Goal: Navigation & Orientation: Find specific page/section

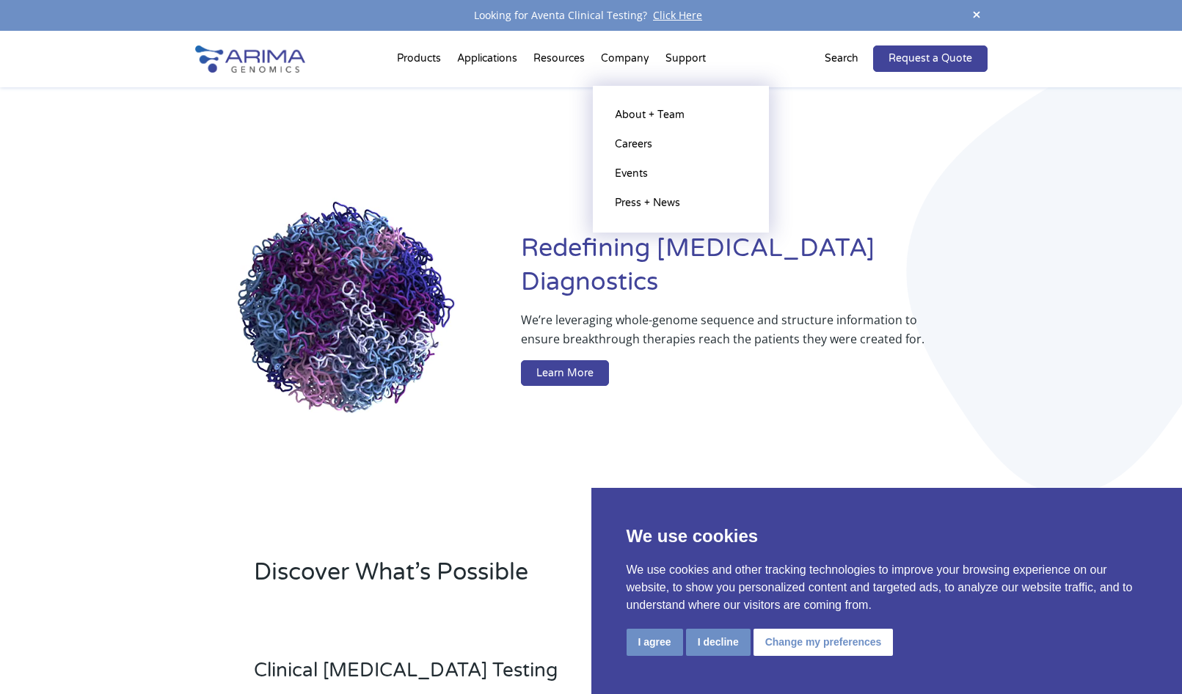
drag, startPoint x: 629, startPoint y: 54, endPoint x: 628, endPoint y: 64, distance: 10.3
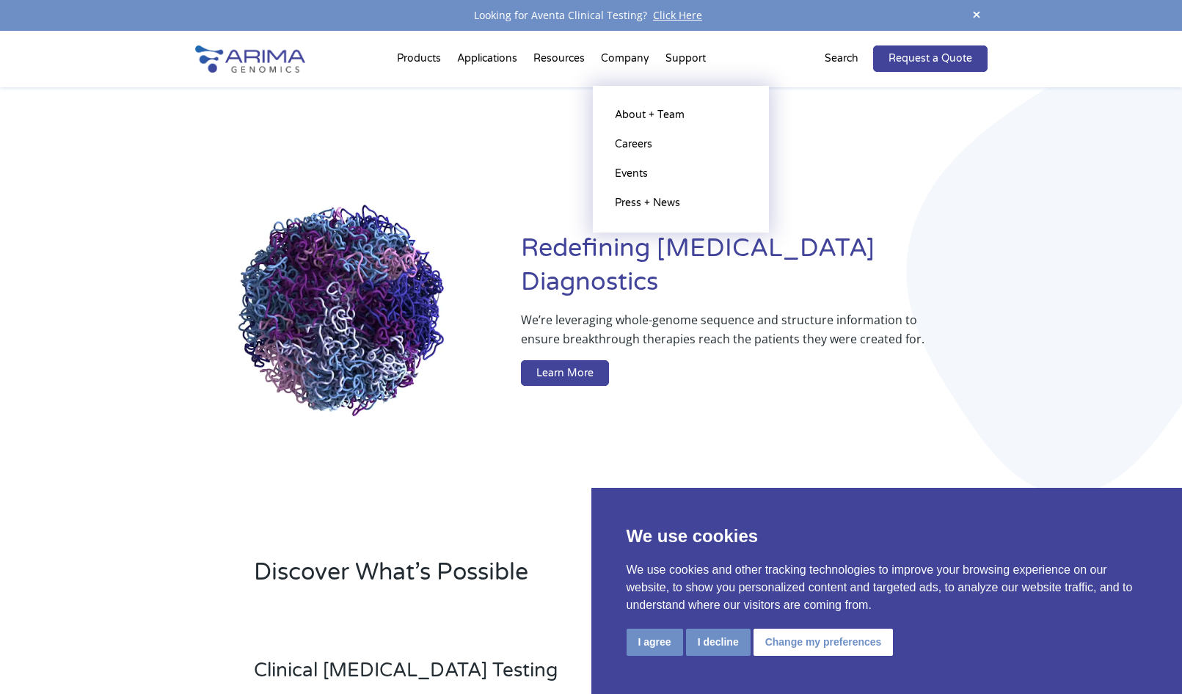
click at [628, 57] on li "Company About + Team Careers Events Press + News" at bounding box center [625, 62] width 65 height 50
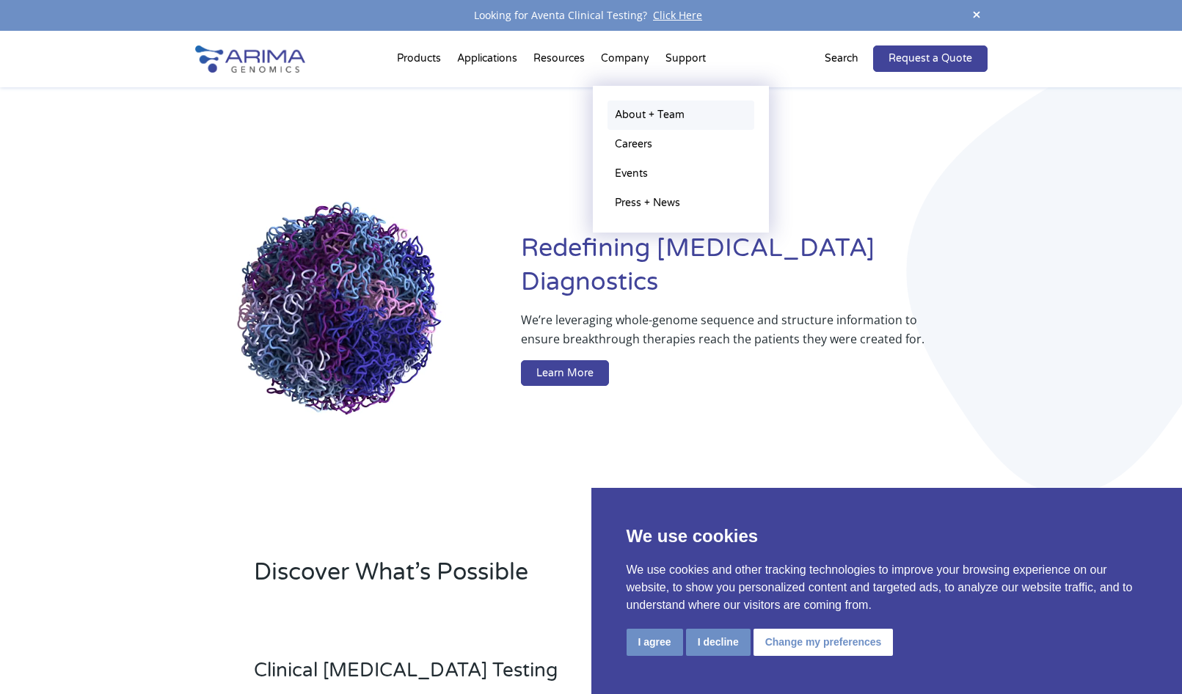
click at [665, 115] on link "About + Team" at bounding box center [681, 115] width 147 height 29
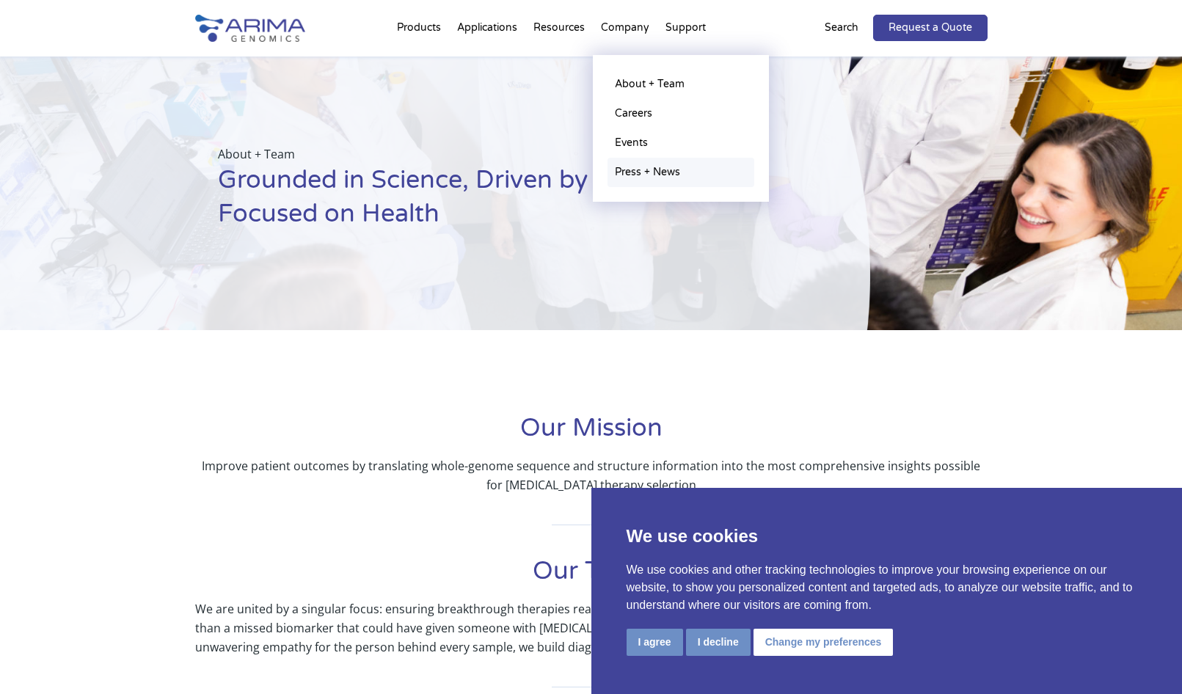
click at [642, 172] on link "Press + News" at bounding box center [681, 172] width 147 height 29
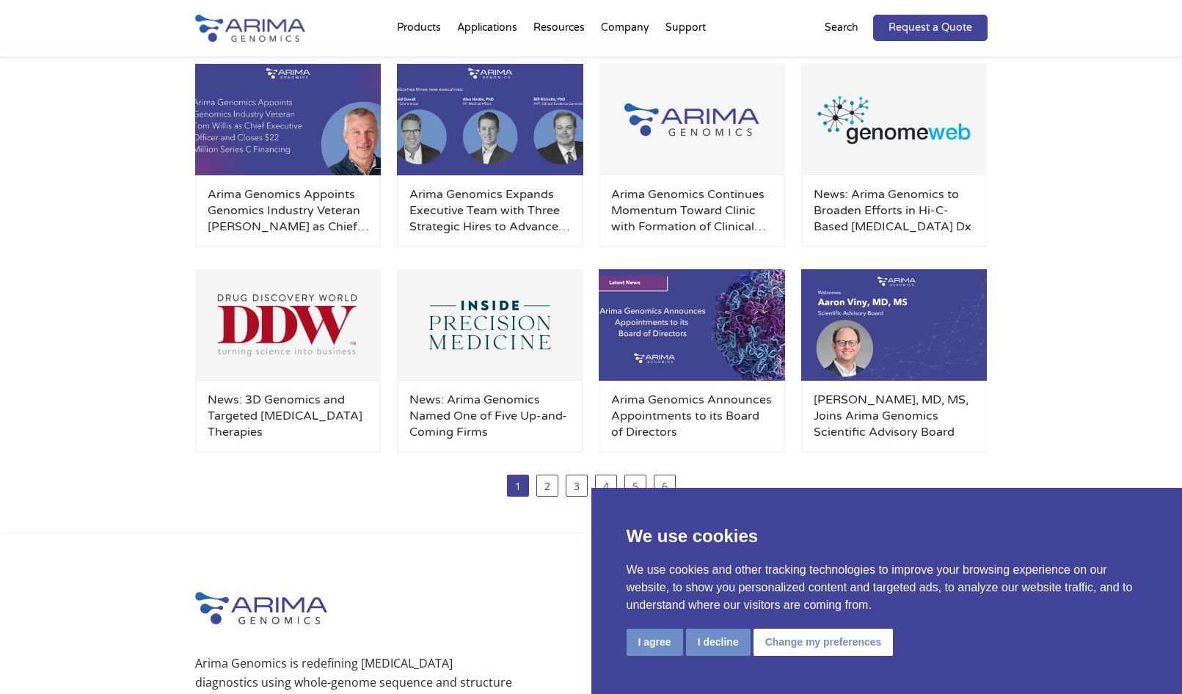
scroll to position [113, 0]
